Goal: Task Accomplishment & Management: Manage account settings

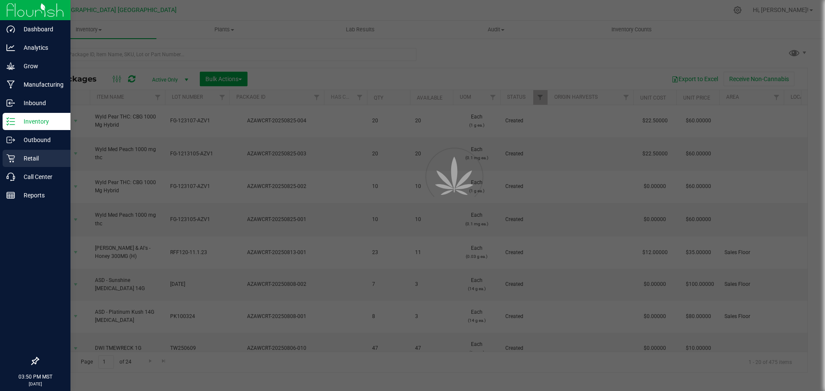
click at [55, 151] on div "Retail" at bounding box center [37, 158] width 68 height 17
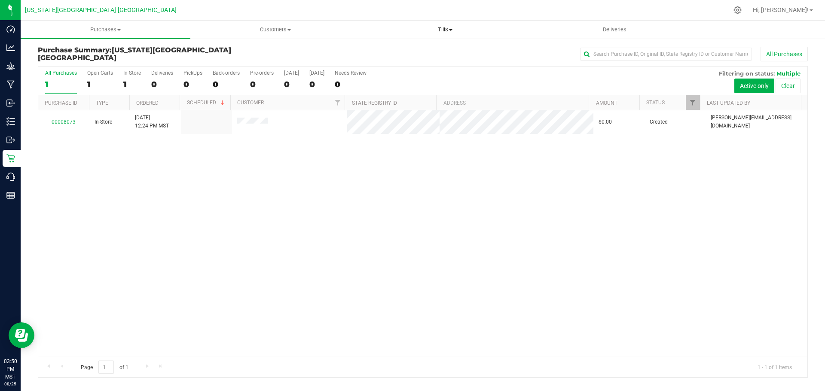
click at [446, 27] on span "Tills" at bounding box center [444, 30] width 169 height 8
click at [398, 48] on span "Manage tills" at bounding box center [389, 51] width 58 height 7
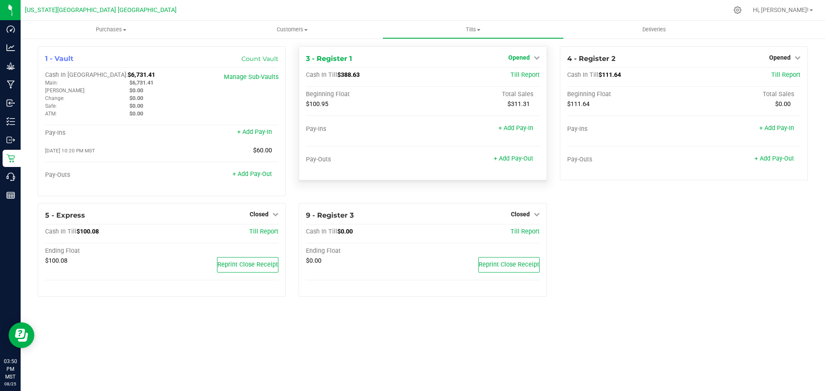
click at [528, 58] on span "Opened" at bounding box center [518, 57] width 21 height 7
click at [525, 75] on link "Close Till" at bounding box center [519, 75] width 23 height 7
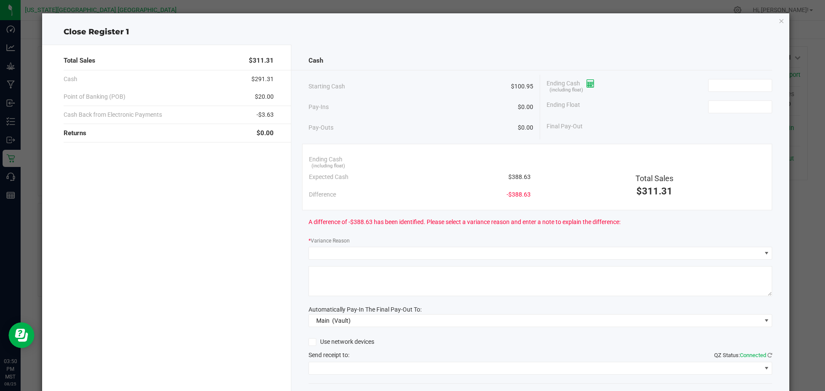
click at [588, 84] on icon at bounding box center [590, 84] width 8 height 6
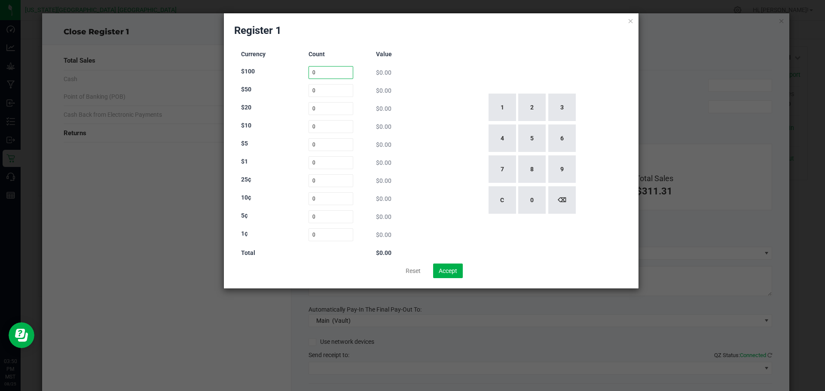
click at [332, 72] on input "0" at bounding box center [330, 72] width 45 height 13
click at [503, 101] on button "1" at bounding box center [501, 107] width 27 height 27
type input "1"
click at [314, 109] on input "0" at bounding box center [330, 108] width 45 height 13
click at [535, 170] on button "8" at bounding box center [531, 169] width 27 height 27
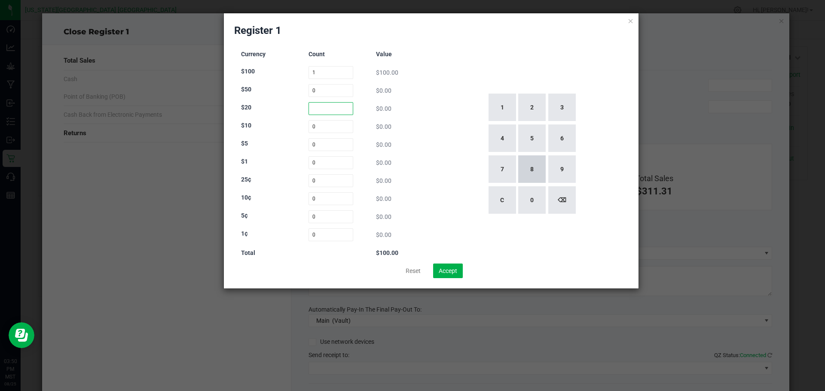
type input "8"
click at [313, 128] on input "0" at bounding box center [330, 126] width 45 height 13
click at [559, 135] on button "6" at bounding box center [561, 138] width 27 height 27
type input "6"
click at [317, 145] on input "0" at bounding box center [330, 144] width 45 height 13
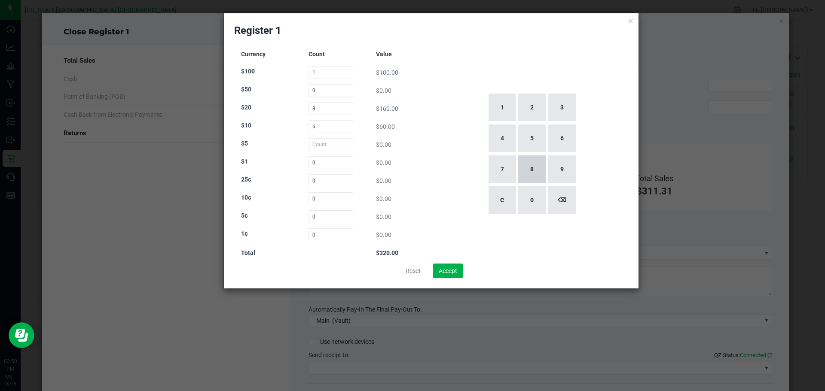
click at [529, 164] on button "8" at bounding box center [531, 169] width 27 height 27
type input "8"
click at [316, 164] on input "0" at bounding box center [330, 162] width 45 height 13
click at [532, 169] on button "8" at bounding box center [531, 169] width 27 height 27
type input "8"
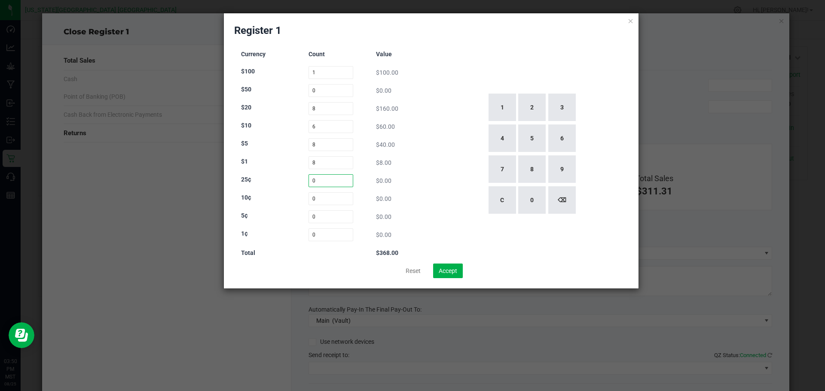
click at [328, 180] on input "0" at bounding box center [330, 180] width 45 height 13
click at [499, 107] on button "1" at bounding box center [501, 107] width 27 height 27
click at [559, 136] on button "6" at bounding box center [561, 138] width 27 height 27
type input "16"
click at [315, 199] on input "0" at bounding box center [330, 198] width 45 height 13
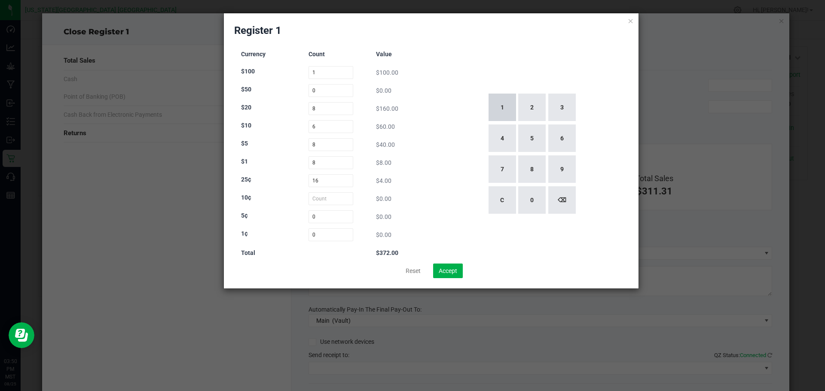
click at [498, 109] on button "1" at bounding box center [501, 107] width 27 height 27
click at [501, 107] on button "1" at bounding box center [501, 107] width 27 height 27
click at [533, 174] on button "8" at bounding box center [531, 169] width 27 height 27
type input "118"
click at [314, 217] on input "0" at bounding box center [330, 217] width 45 height 13
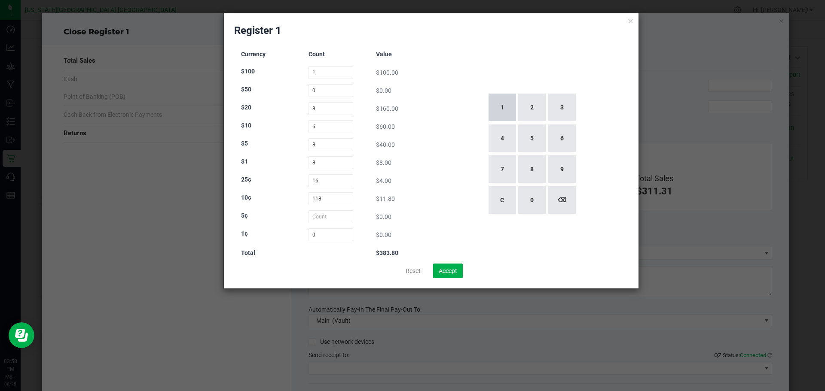
click at [495, 98] on button "1" at bounding box center [501, 107] width 27 height 27
click at [531, 196] on button "0" at bounding box center [531, 199] width 27 height 27
click at [556, 102] on button "3" at bounding box center [561, 107] width 27 height 27
type input "103"
click at [313, 235] on input "0" at bounding box center [330, 235] width 45 height 13
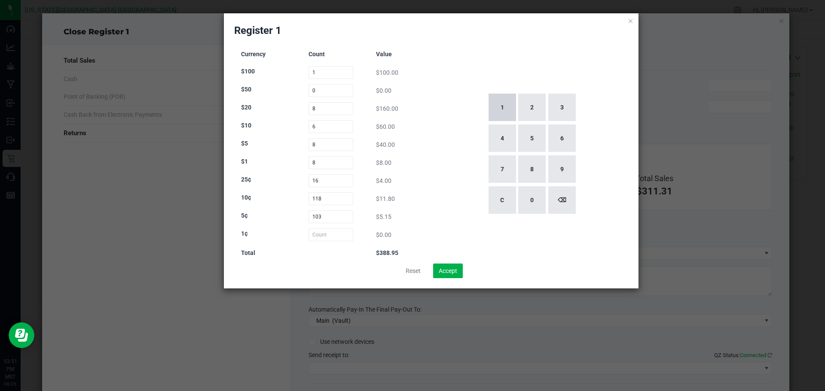
click at [500, 107] on button "1" at bounding box center [501, 107] width 27 height 27
click at [528, 198] on button "0" at bounding box center [531, 199] width 27 height 27
click at [531, 98] on button "2" at bounding box center [531, 107] width 27 height 27
type input "102"
click at [458, 177] on div "1 2 3 4 5 6 7 8 9 C 0 ⌫" at bounding box center [532, 154] width 194 height 220
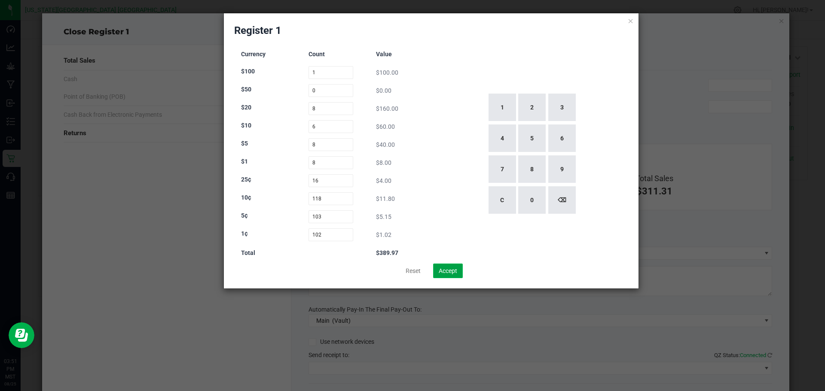
click at [449, 273] on button "Accept" at bounding box center [448, 271] width 30 height 15
type input "$389.97"
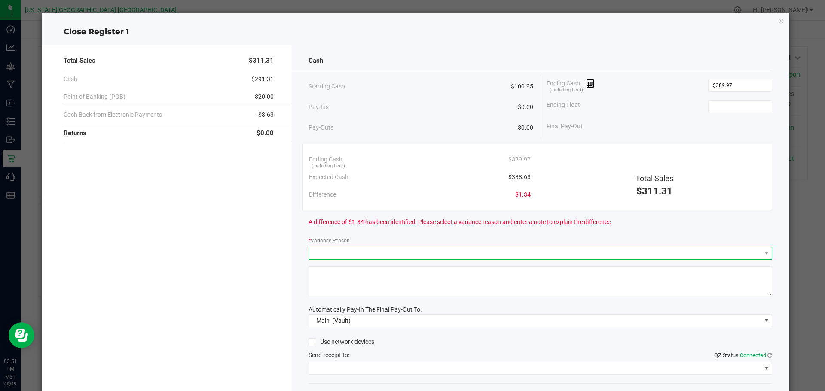
click at [362, 249] on span at bounding box center [535, 253] width 452 height 12
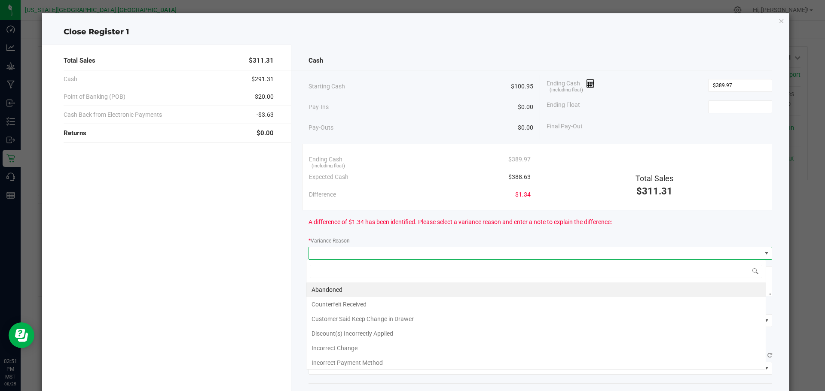
scroll to position [13, 460]
click at [394, 329] on li "Discount(s) Incorrectly Applied" at bounding box center [535, 334] width 459 height 15
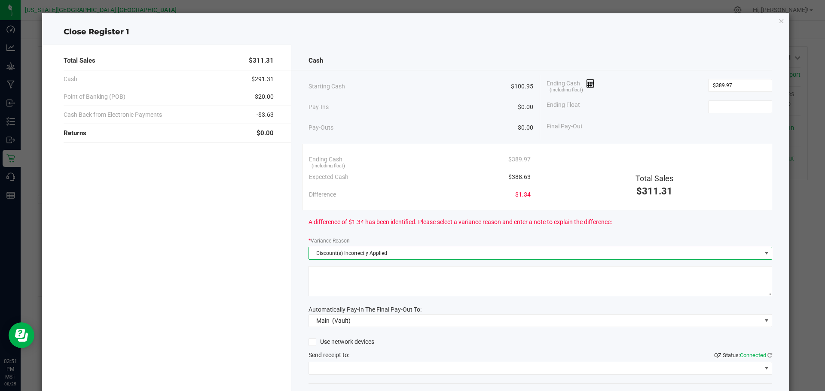
click at [408, 253] on span "Discount(s) Incorrectly Applied" at bounding box center [535, 253] width 452 height 12
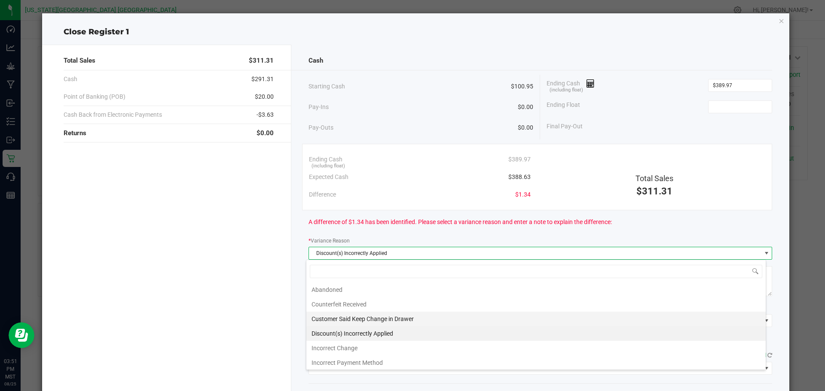
click at [385, 318] on li "Customer Said Keep Change in Drawer" at bounding box center [535, 319] width 459 height 15
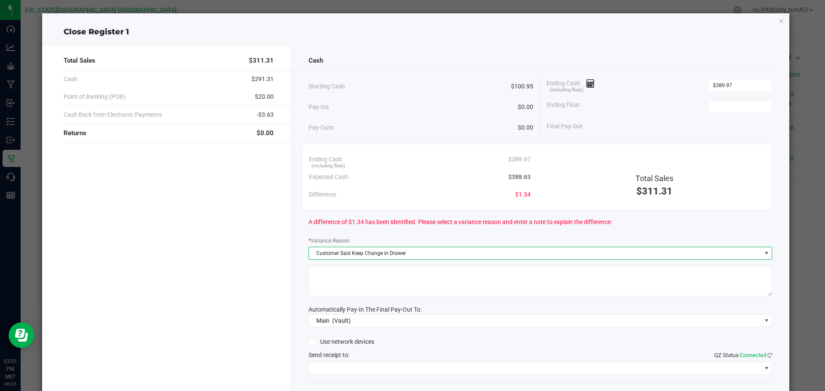
click at [368, 275] on textarea at bounding box center [540, 281] width 464 height 30
type textarea "."
type textarea "1.34"
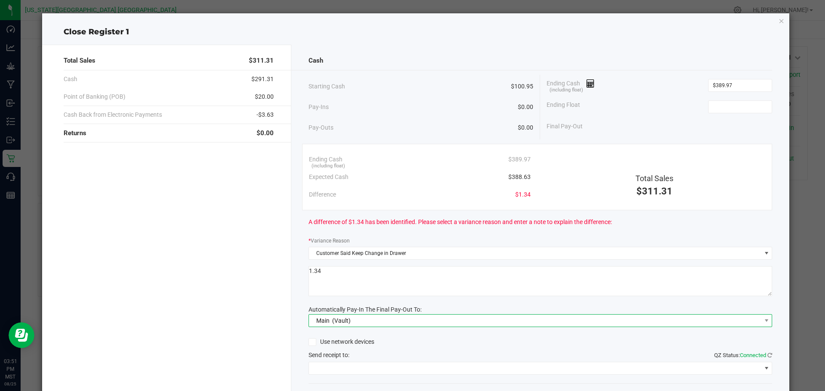
click at [412, 323] on span "Main (Vault)" at bounding box center [535, 321] width 452 height 12
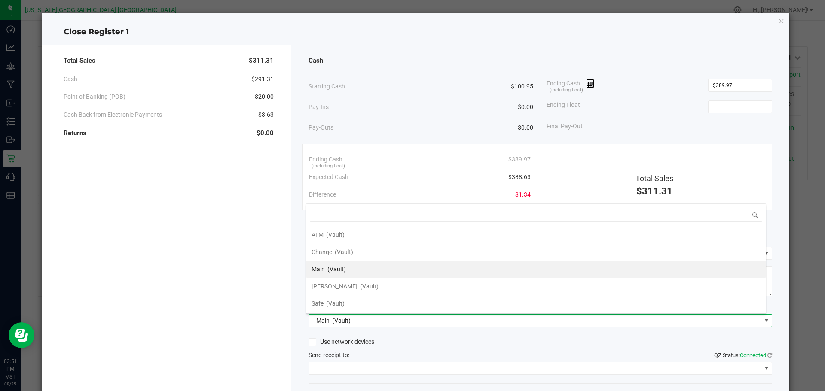
click at [373, 265] on li "Main (Vault)" at bounding box center [535, 269] width 459 height 17
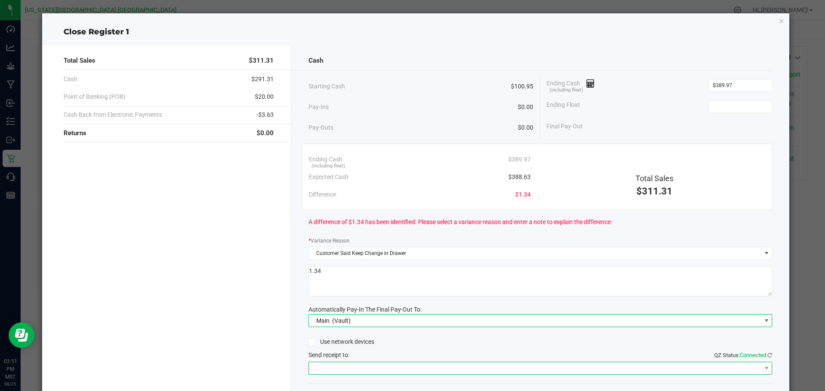
click at [380, 367] on span at bounding box center [535, 369] width 452 height 12
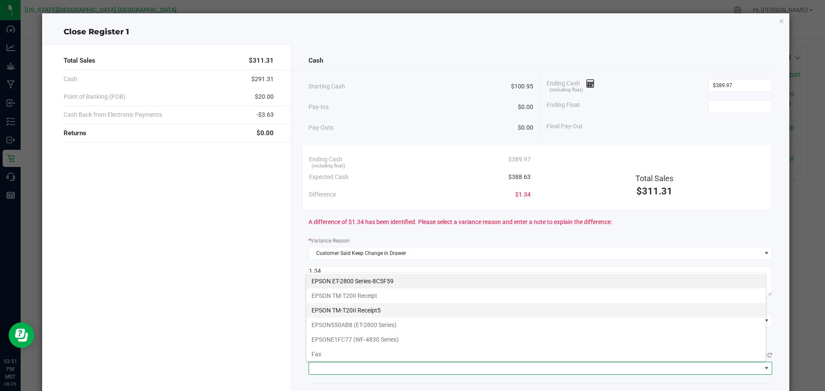
click at [386, 316] on Receipt5 "EPSON TM-T20II Receipt5" at bounding box center [535, 310] width 459 height 15
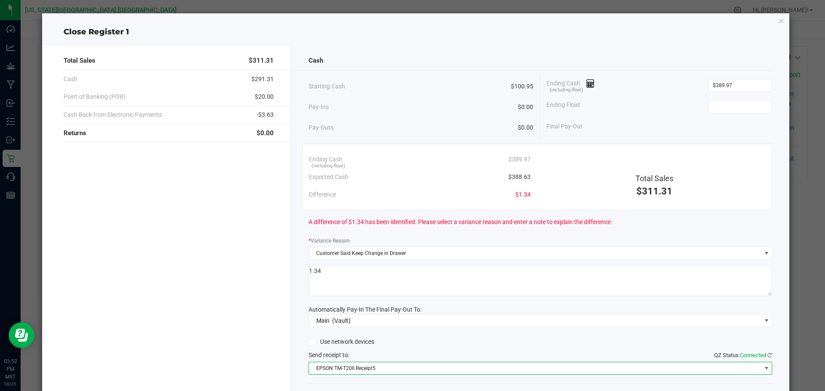
scroll to position [0, 0]
click at [721, 104] on input at bounding box center [739, 107] width 63 height 12
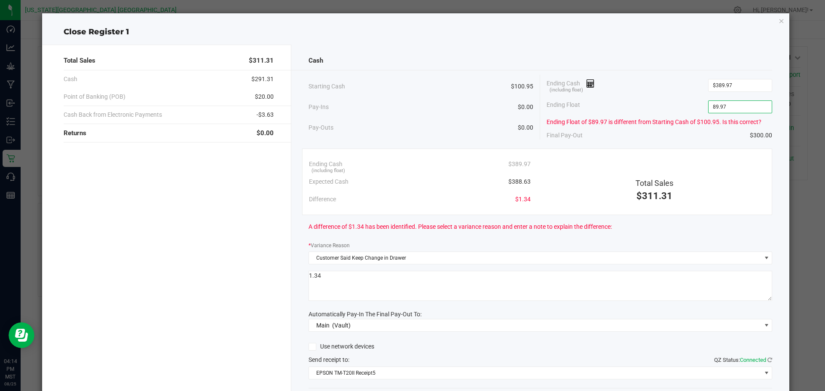
scroll to position [58, 0]
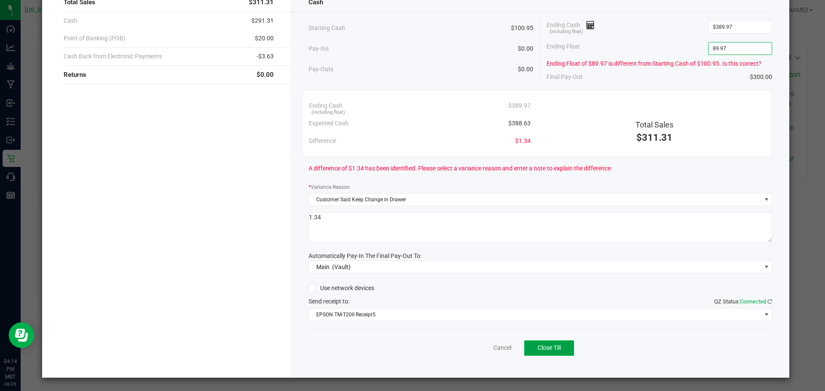
click at [546, 348] on span "Close Till" at bounding box center [548, 348] width 23 height 7
type input "$89.97"
click at [576, 355] on button "Reprint Closing Receipt" at bounding box center [563, 348] width 88 height 15
click at [564, 345] on span "Reprint Closing Receipt" at bounding box center [563, 348] width 61 height 7
click at [473, 347] on link "Dismiss" at bounding box center [483, 348] width 21 height 9
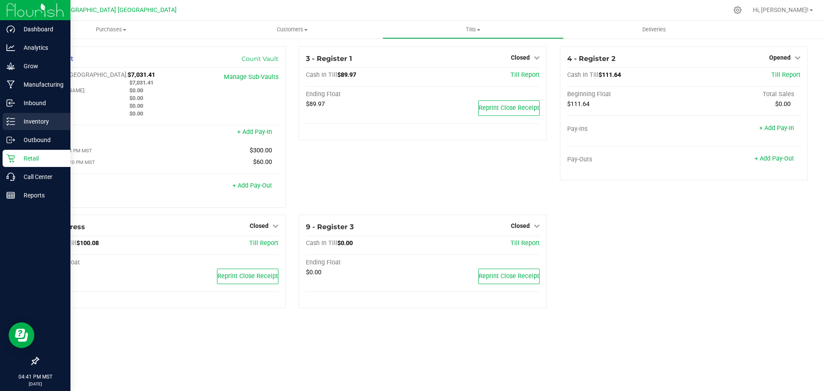
click at [18, 115] on div "Inventory" at bounding box center [37, 121] width 68 height 17
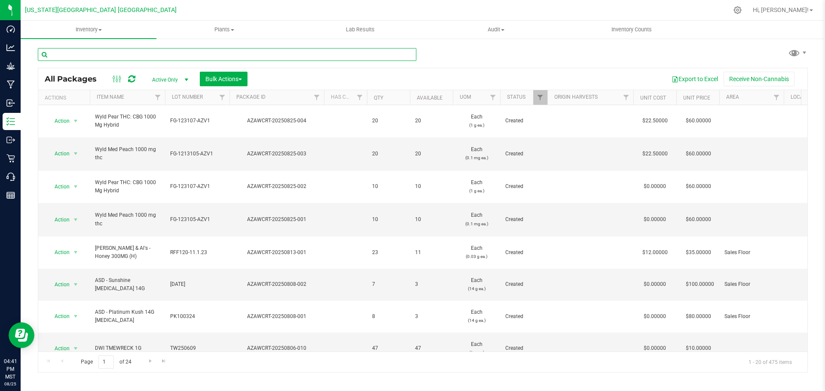
click at [111, 54] on input "text" at bounding box center [227, 54] width 379 height 13
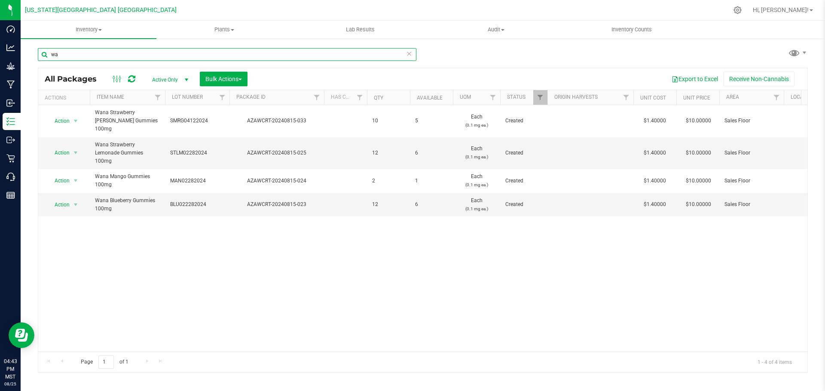
type input "w"
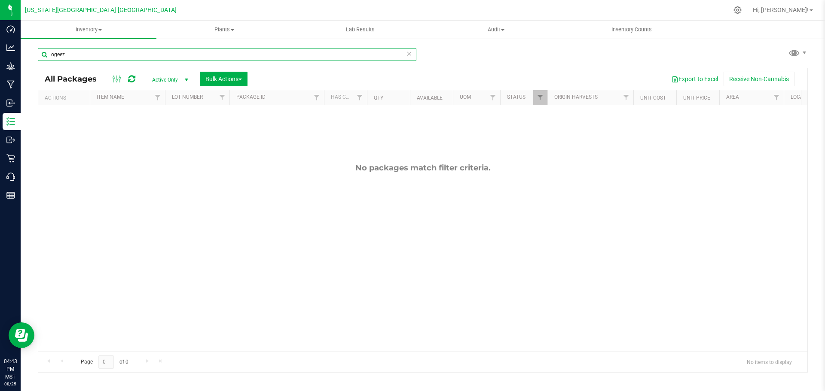
click at [166, 57] on input "ogeez" at bounding box center [227, 54] width 379 height 13
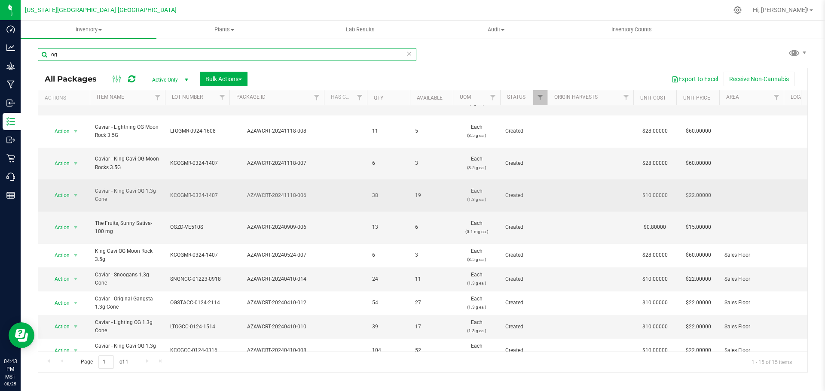
scroll to position [116, 0]
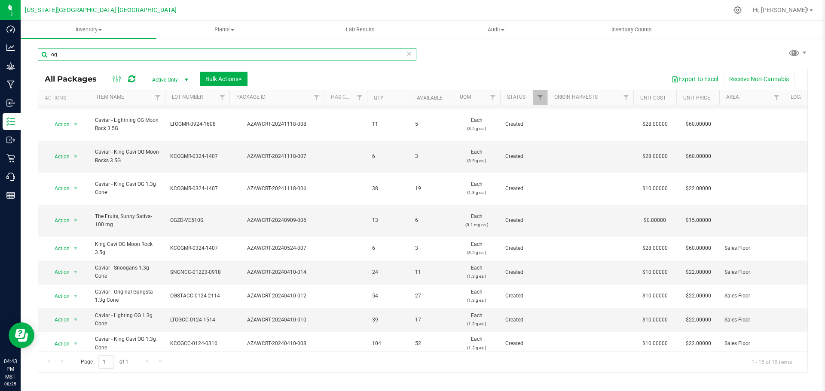
type input "o"
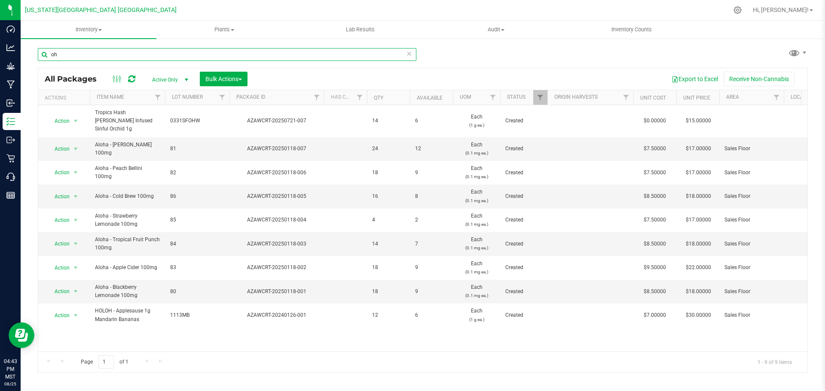
type input "o"
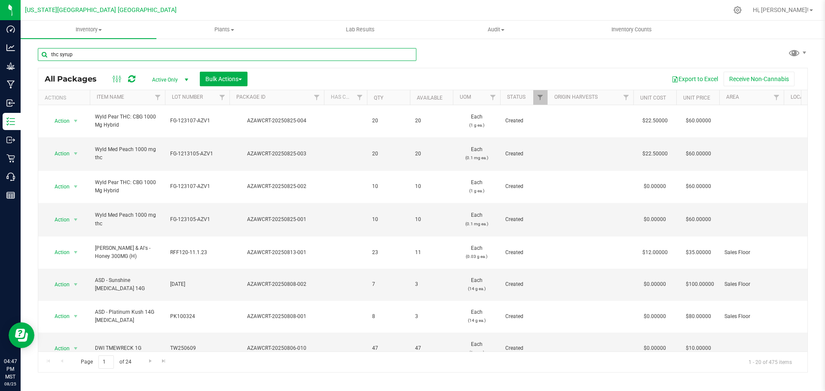
type input "thc syrup"
